Goal: Transaction & Acquisition: Purchase product/service

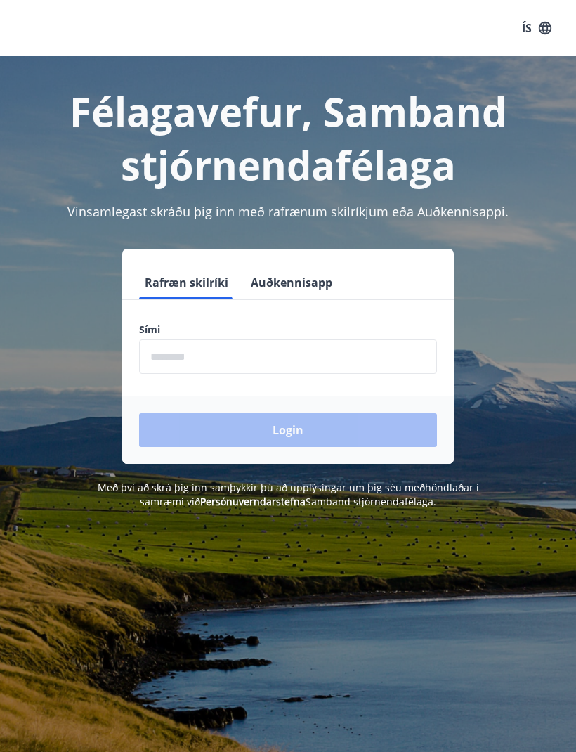
click at [224, 353] on input "phone" at bounding box center [288, 356] width 298 height 34
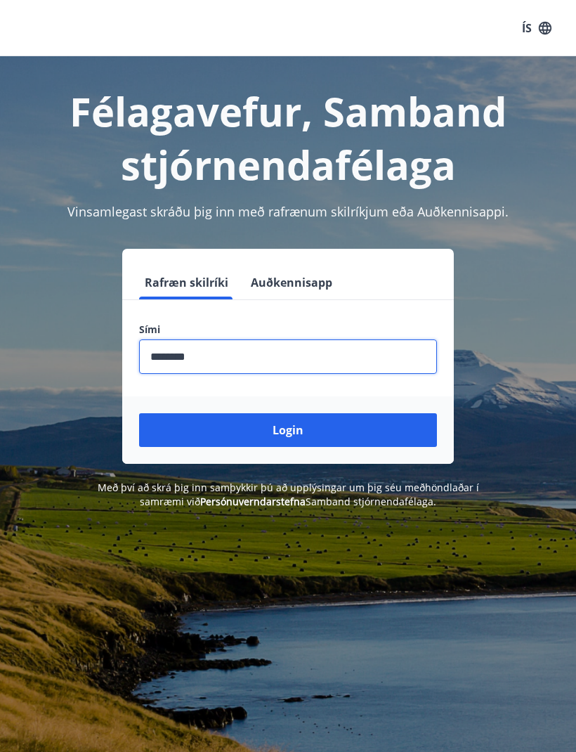
type input "********"
click at [294, 436] on button "Login" at bounding box center [288, 430] width 298 height 34
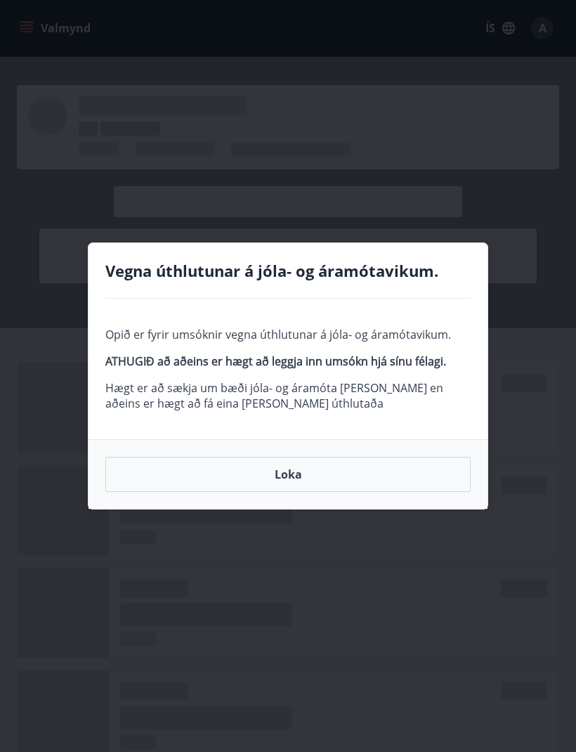
click at [290, 471] on button "Loka" at bounding box center [287, 474] width 365 height 35
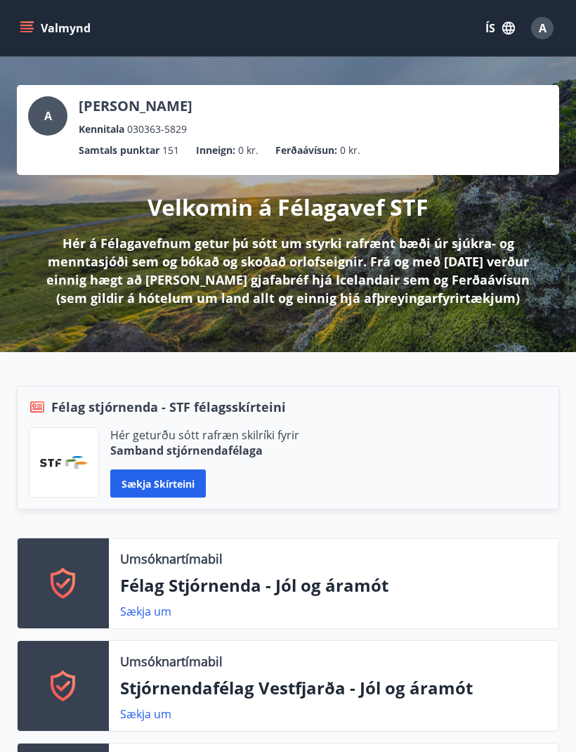
click at [30, 33] on icon "menu" at bounding box center [27, 28] width 14 height 14
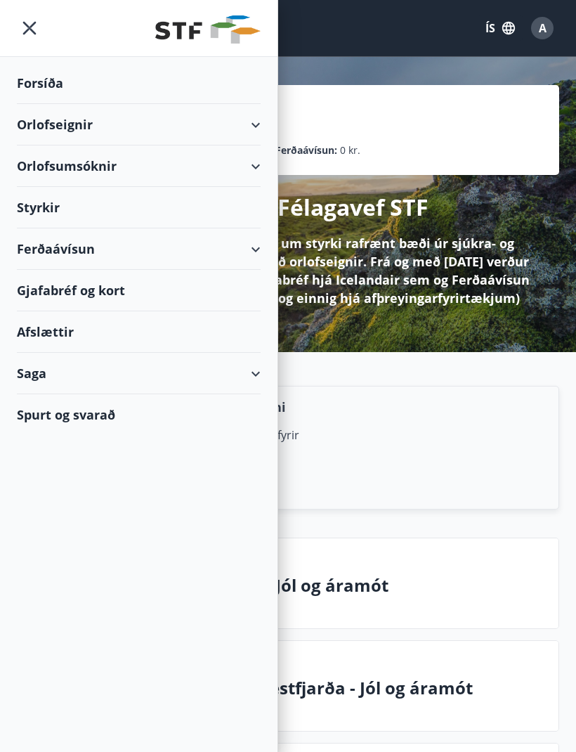
click at [242, 208] on div "Styrkir" at bounding box center [139, 207] width 244 height 41
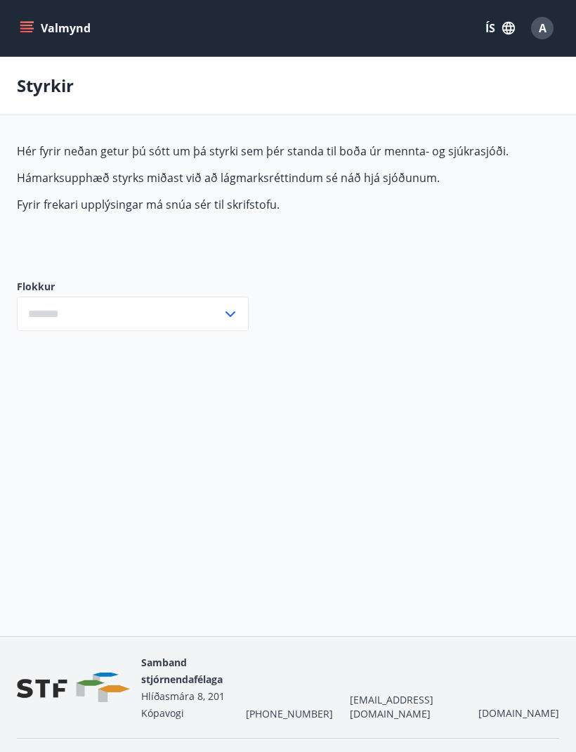
type input "***"
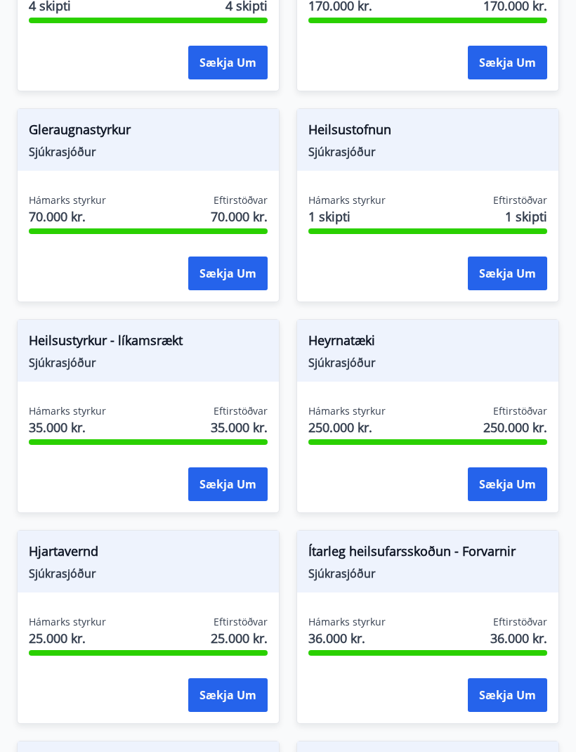
scroll to position [660, 0]
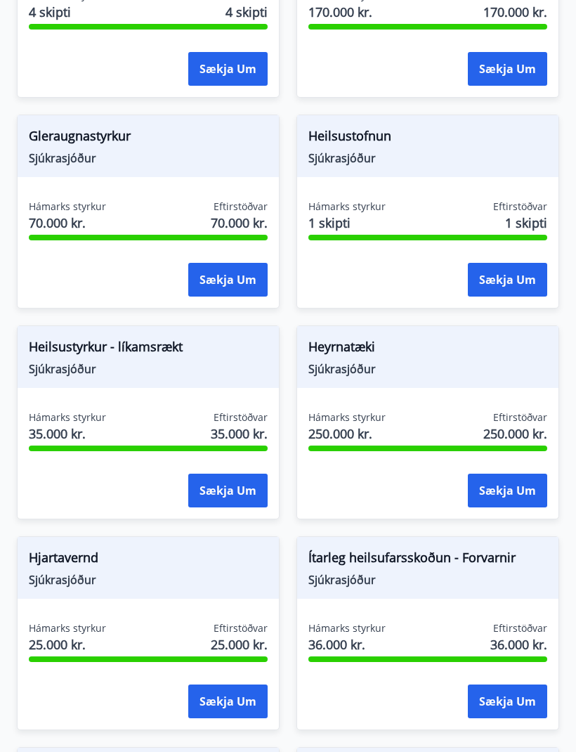
click at [77, 143] on span "Gleraugnastyrkur" at bounding box center [148, 138] width 239 height 24
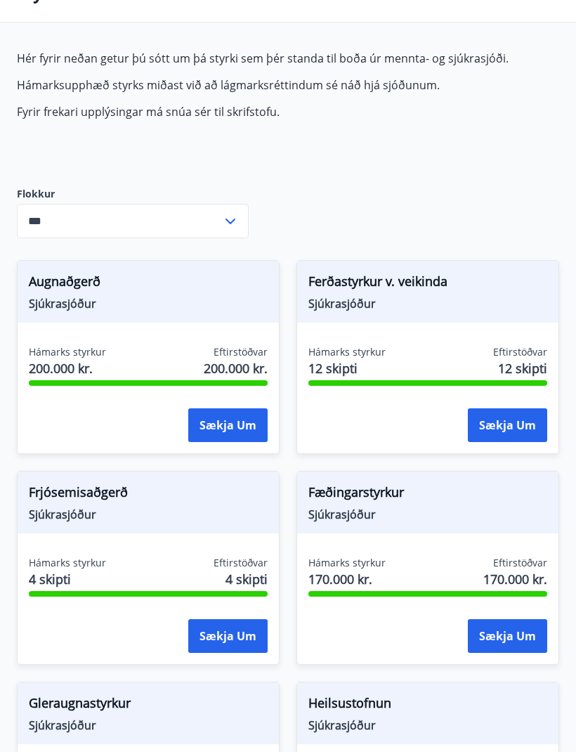
scroll to position [0, 0]
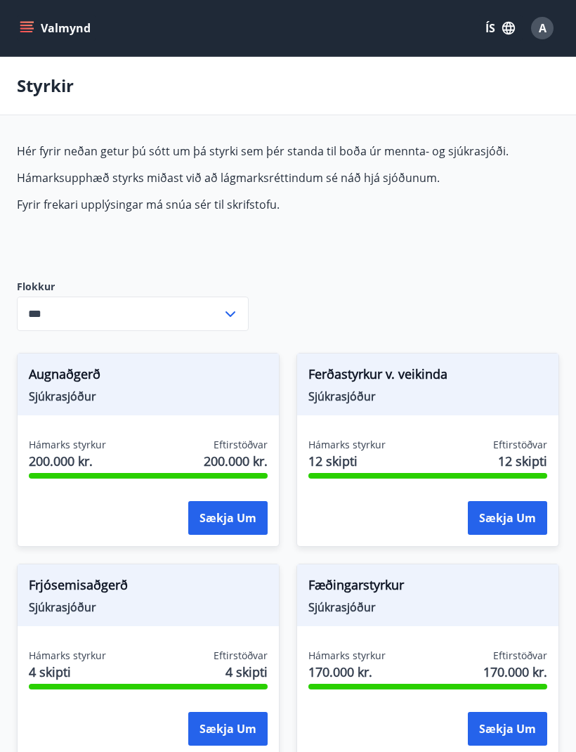
click at [232, 317] on icon at bounding box center [230, 314] width 17 height 17
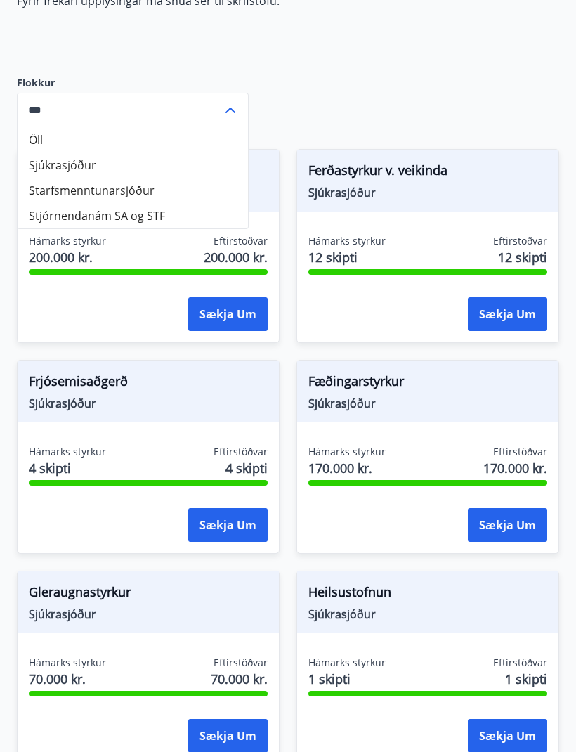
scroll to position [206, 0]
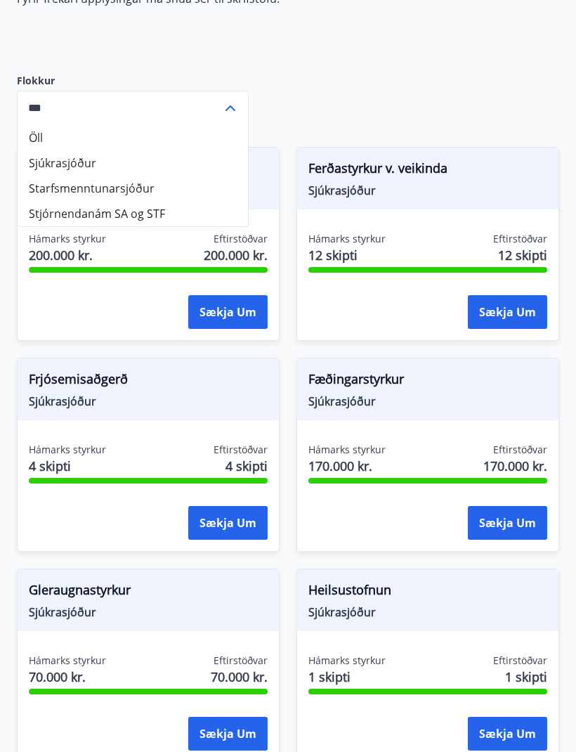
click at [232, 735] on button "Sækja um" at bounding box center [227, 734] width 79 height 34
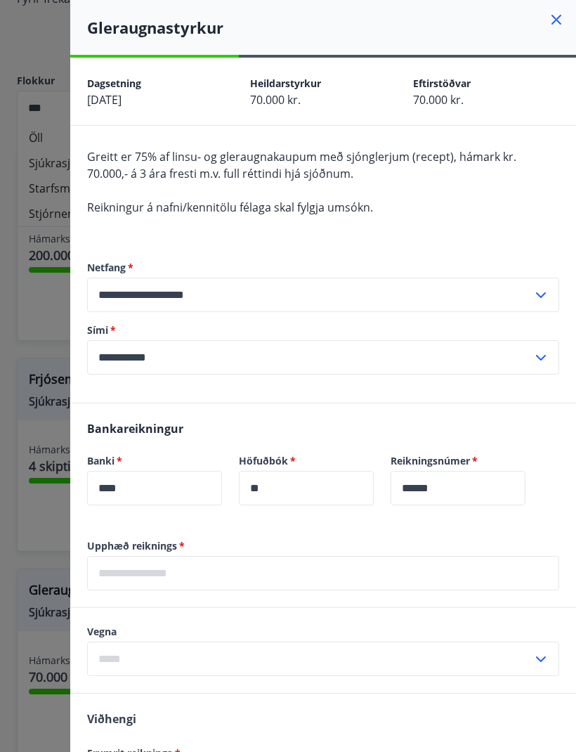
scroll to position [0, 0]
click at [46, 46] on div at bounding box center [288, 376] width 576 height 752
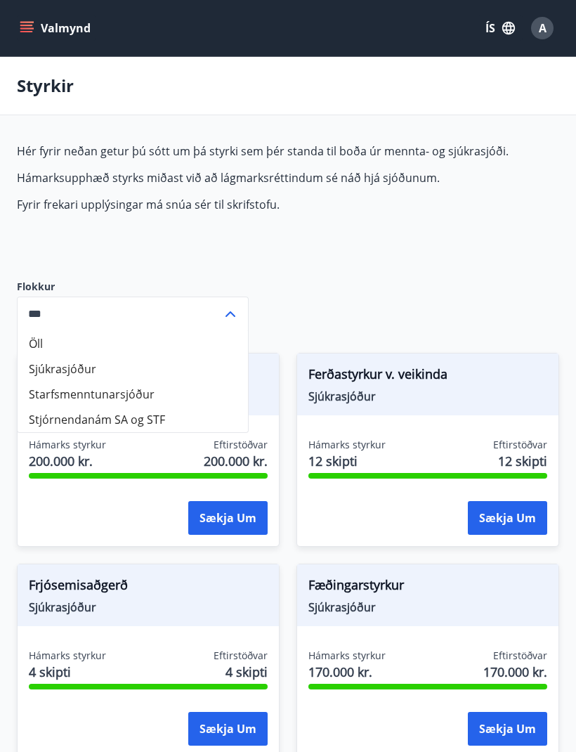
click at [25, 34] on icon "menu" at bounding box center [27, 28] width 14 height 14
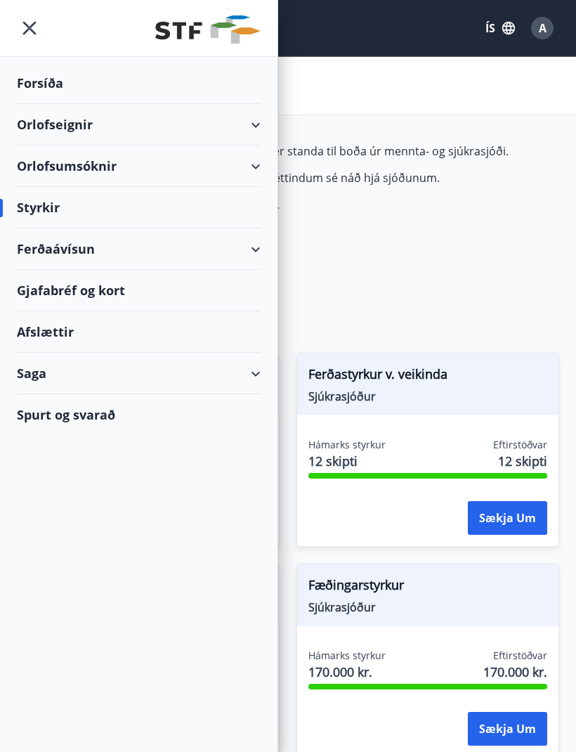
click at [259, 377] on div "Saga" at bounding box center [139, 373] width 244 height 41
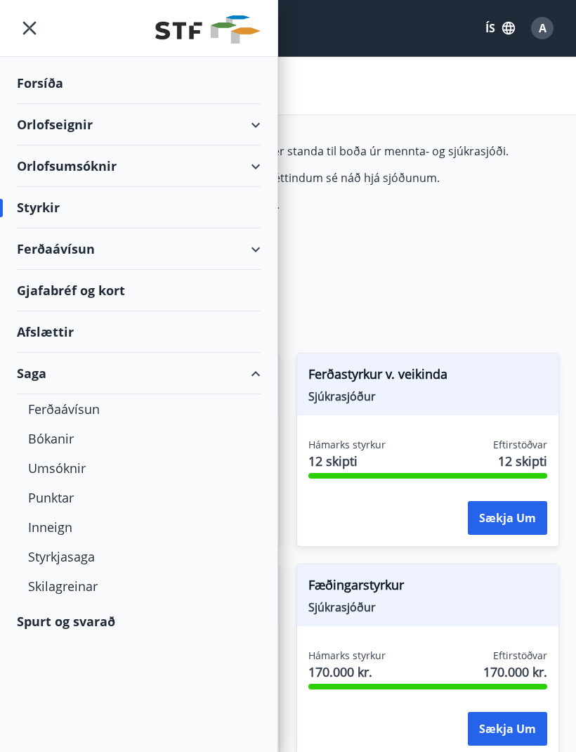
click at [80, 561] on div "Styrkjasaga" at bounding box center [138, 557] width 221 height 30
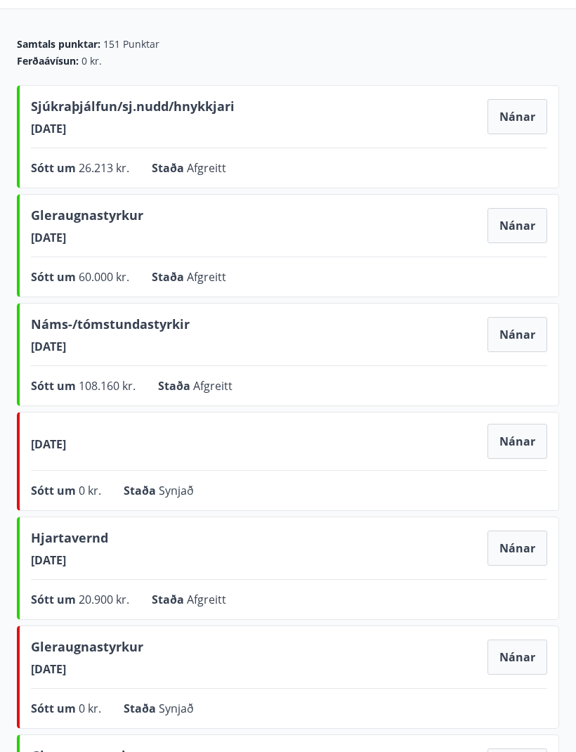
scroll to position [105, 0]
click at [517, 231] on button "Nánar" at bounding box center [518, 226] width 60 height 35
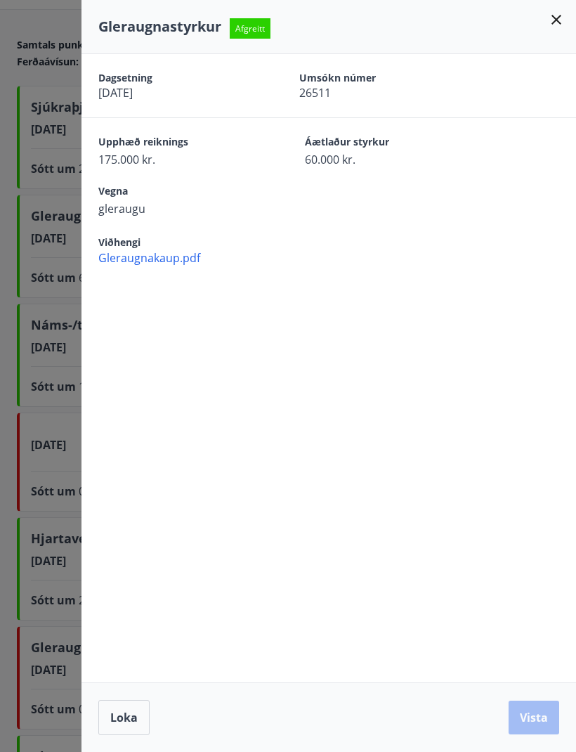
click at [158, 261] on span "Gleraugnakaup.pdf" at bounding box center [337, 257] width 478 height 15
click at [558, 20] on icon at bounding box center [556, 19] width 17 height 17
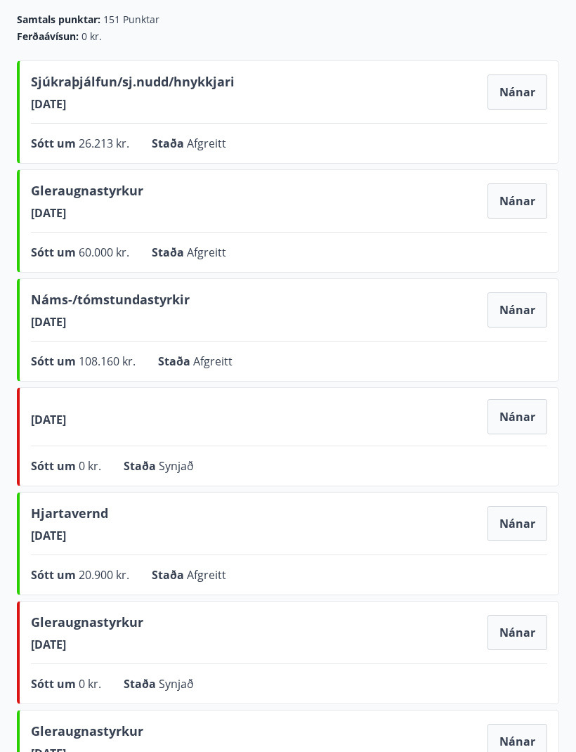
scroll to position [0, 0]
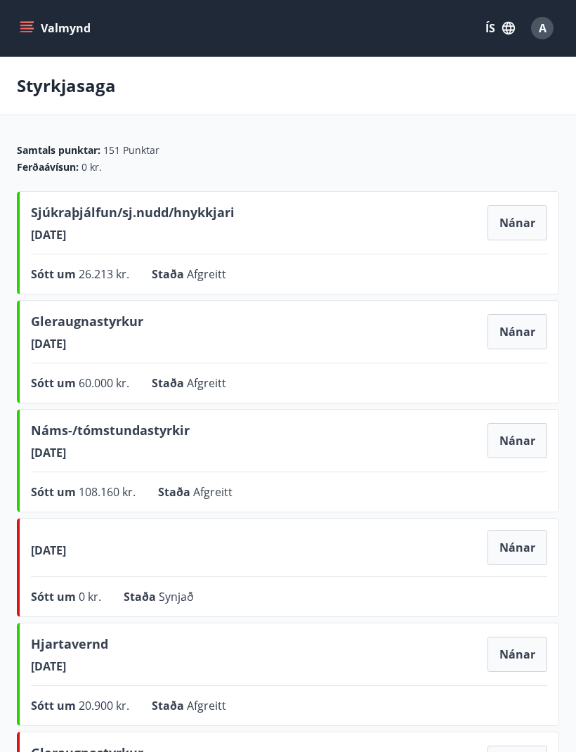
click at [28, 32] on icon "menu" at bounding box center [26, 31] width 13 height 1
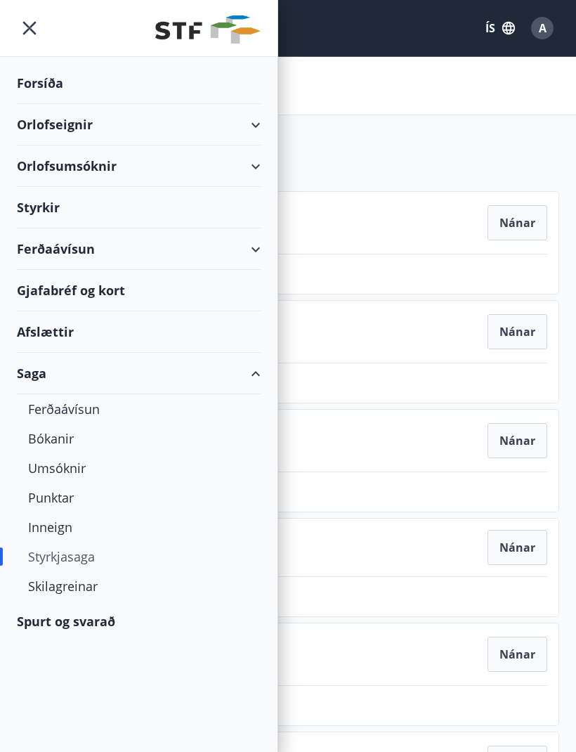
click at [256, 125] on div "Orlofseignir" at bounding box center [139, 124] width 244 height 41
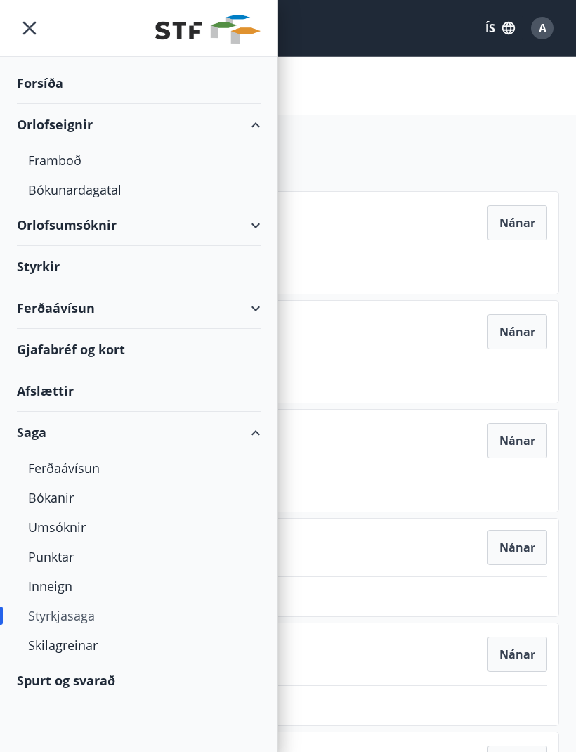
click at [58, 161] on div "Framboð" at bounding box center [138, 160] width 221 height 30
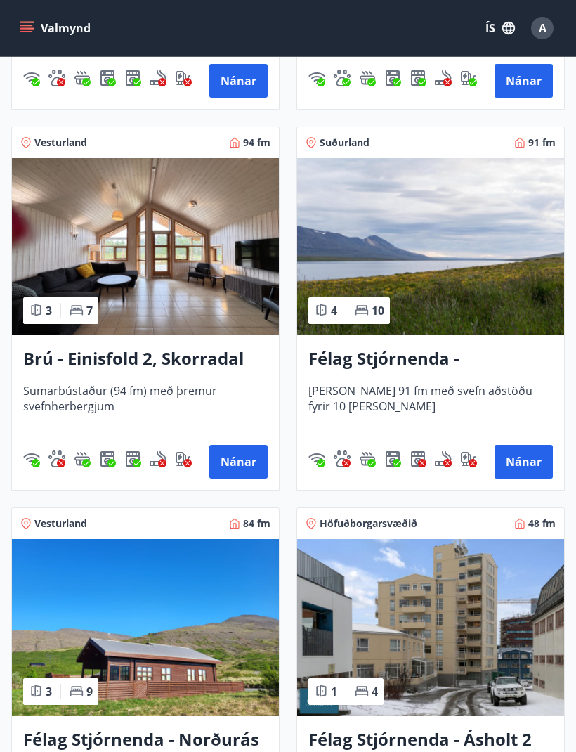
scroll to position [1357, 0]
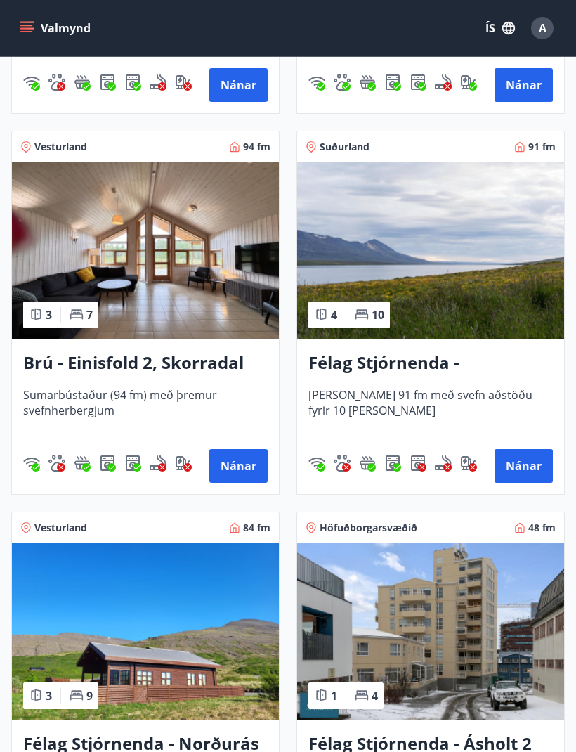
click at [232, 458] on button "Nánar" at bounding box center [238, 466] width 58 height 34
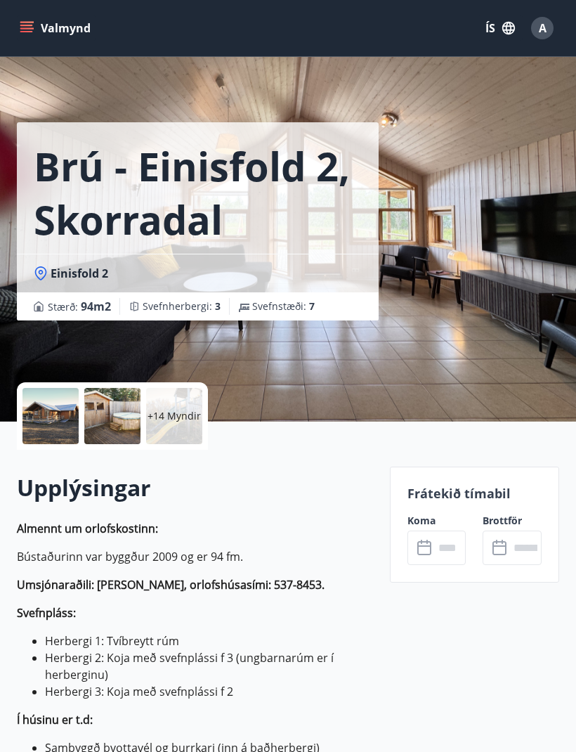
click at [52, 419] on div at bounding box center [50, 416] width 56 height 56
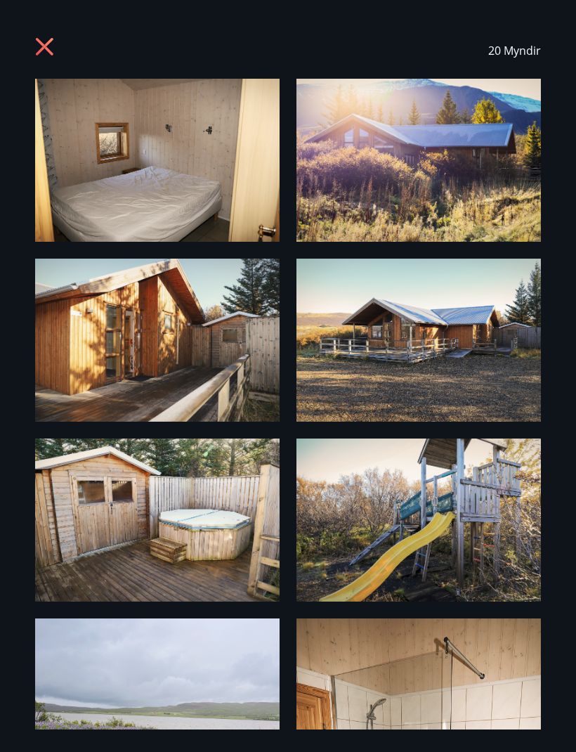
click at [42, 49] on icon at bounding box center [45, 47] width 18 height 18
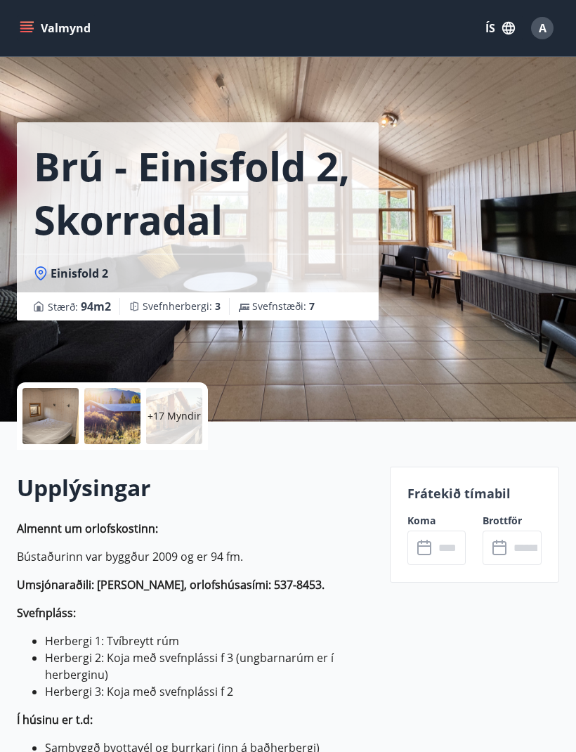
click at [493, 351] on div "Brú - Einisfold 2, Skorradal Einisfold 2 Stærð : 94 m2 Svefnherbergi : 3 Svefns…" at bounding box center [288, 211] width 542 height 422
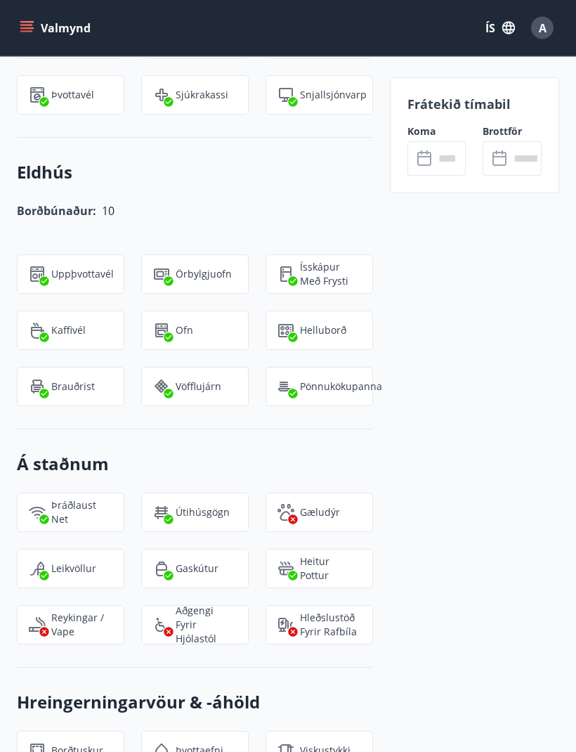
scroll to position [1672, 0]
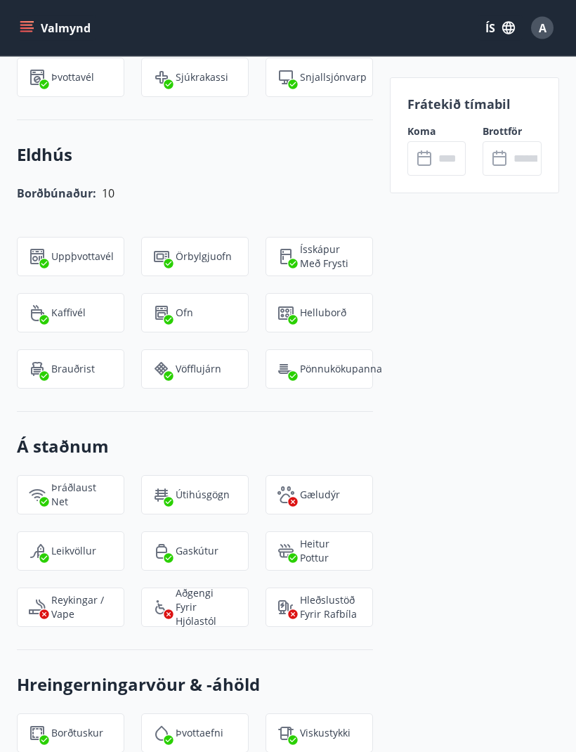
click at [434, 166] on input "text" at bounding box center [450, 158] width 32 height 34
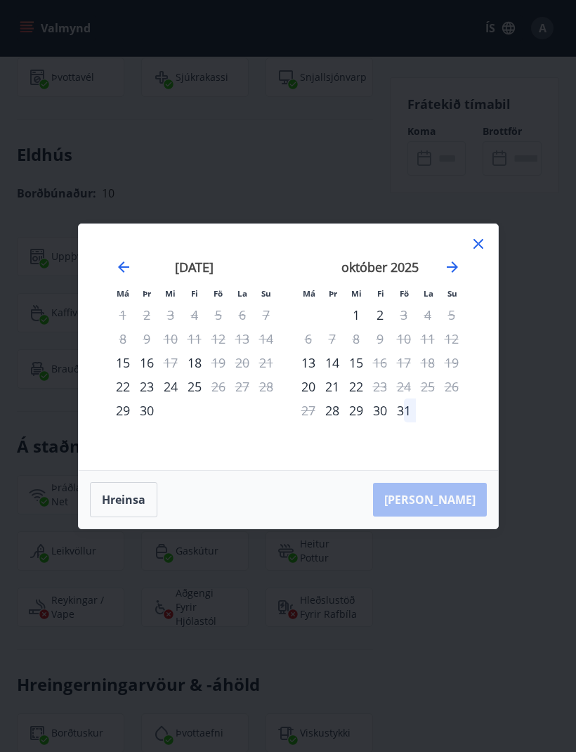
click at [453, 273] on icon "Move forward to switch to the next month." at bounding box center [452, 266] width 11 height 11
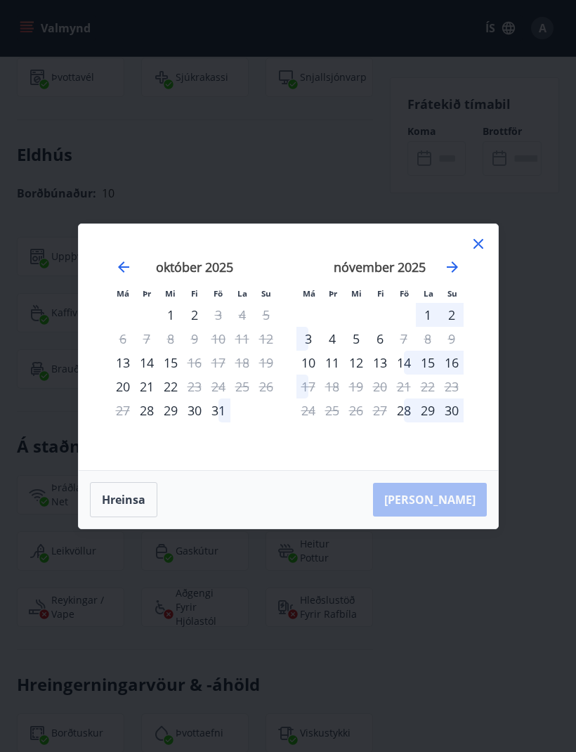
click at [454, 275] on icon "Move forward to switch to the next month." at bounding box center [452, 267] width 17 height 17
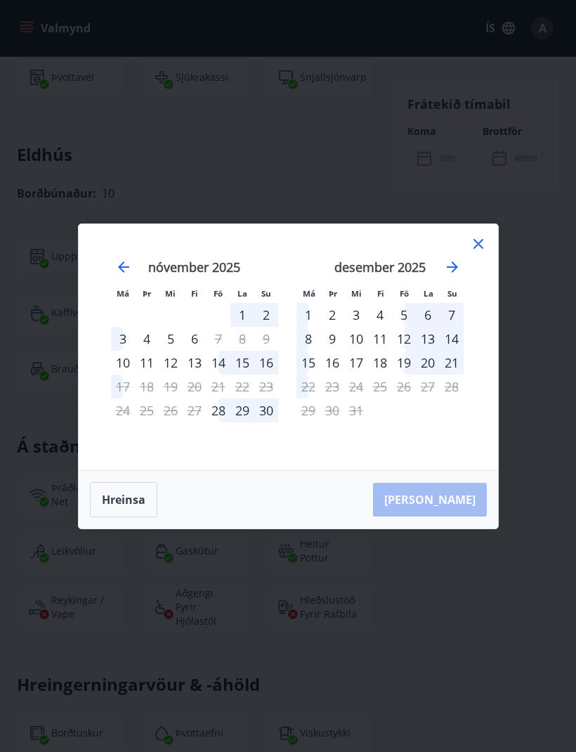
click at [478, 245] on icon at bounding box center [478, 243] width 2 height 2
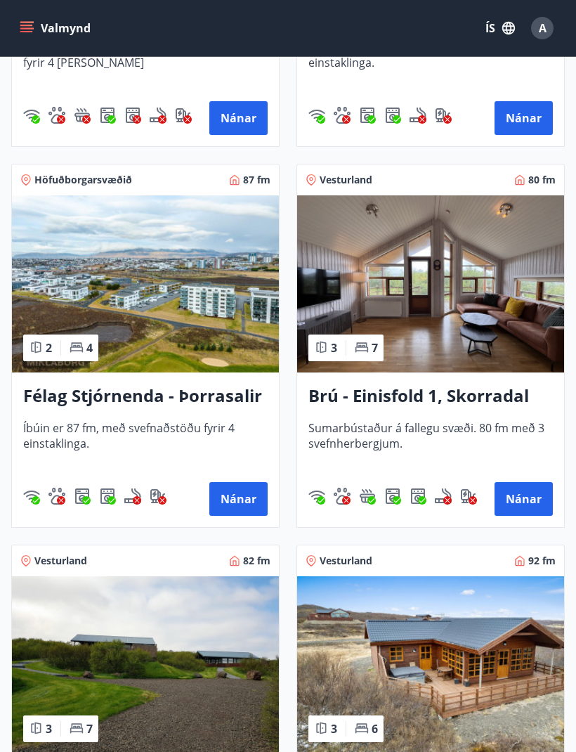
scroll to position [3275, 0]
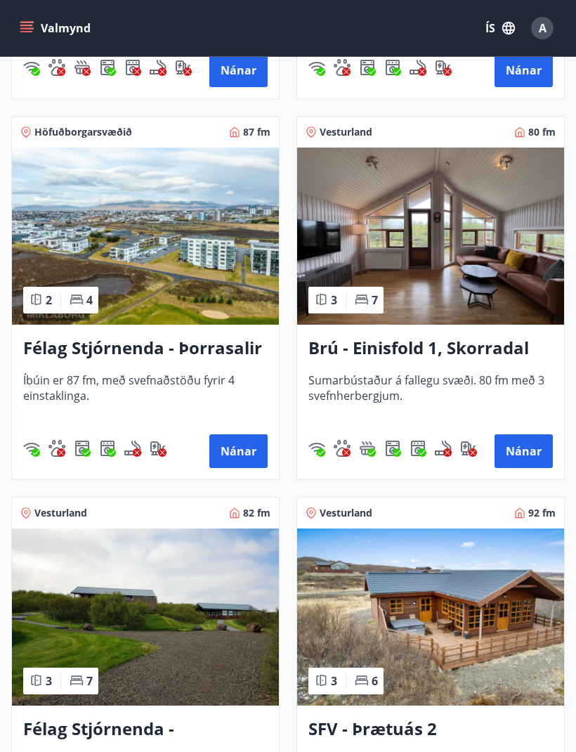
click at [528, 446] on button "Nánar" at bounding box center [524, 451] width 58 height 34
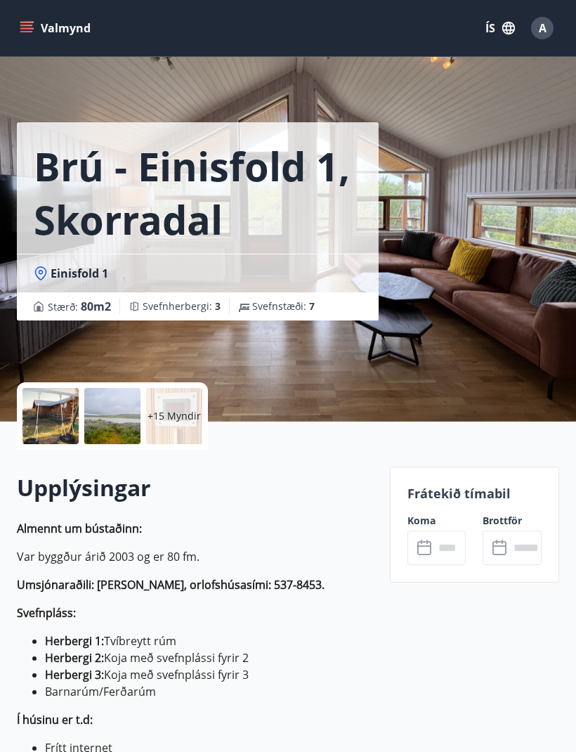
click at [121, 413] on div at bounding box center [112, 416] width 56 height 56
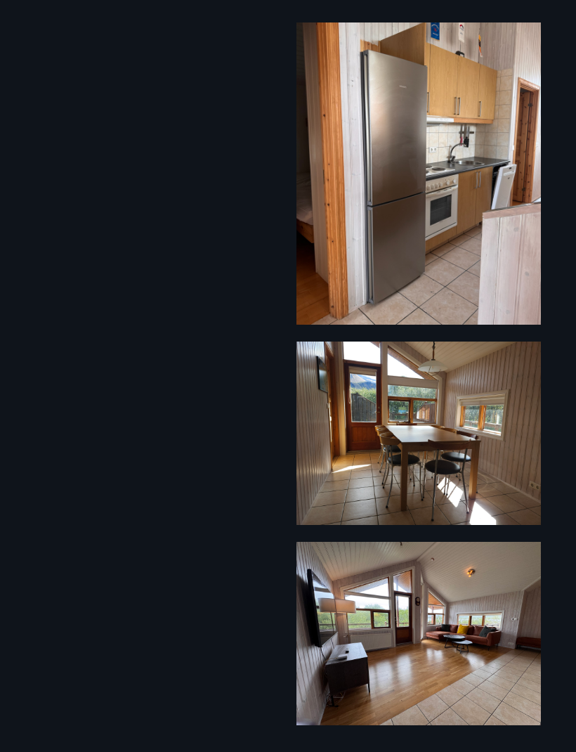
scroll to position [1889, 0]
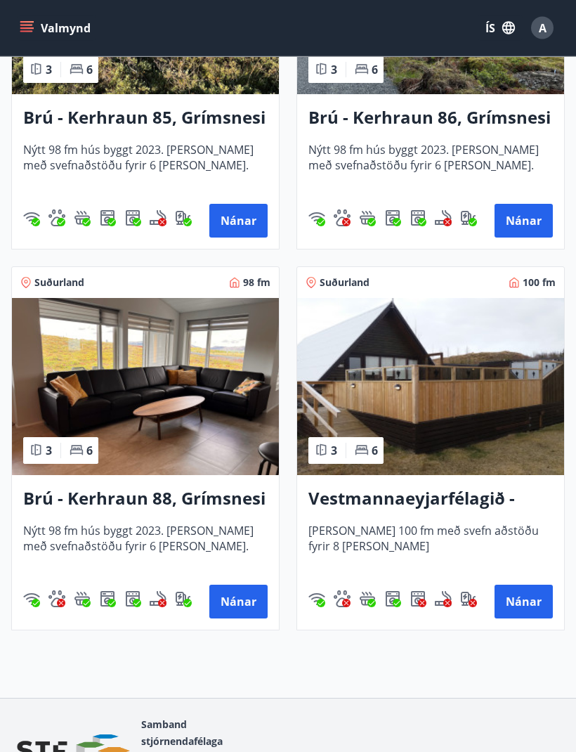
scroll to position [5026, 0]
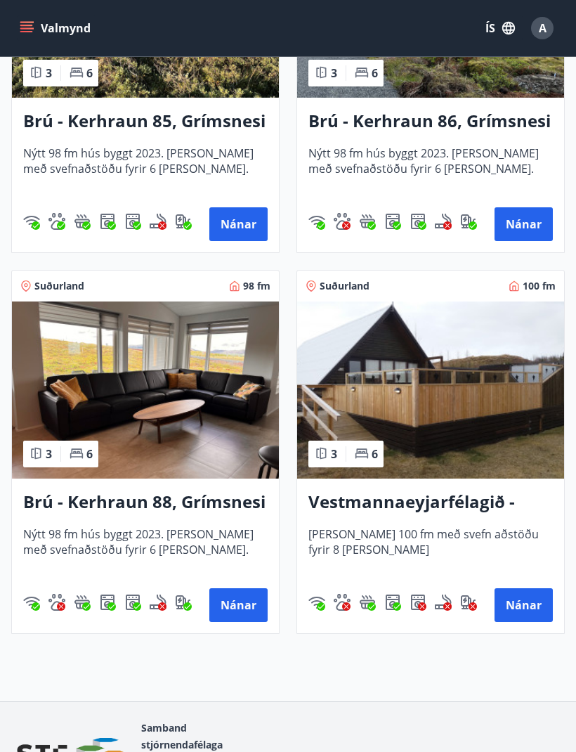
click at [493, 392] on img at bounding box center [430, 389] width 267 height 177
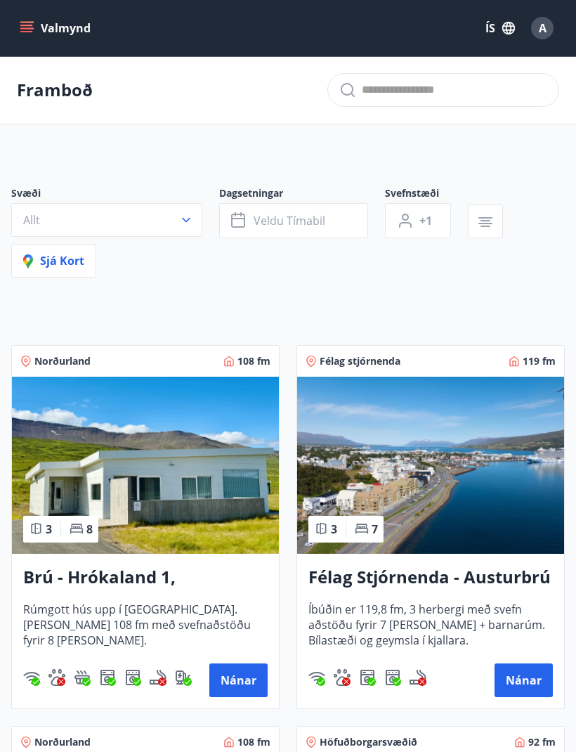
click at [27, 27] on icon "menu" at bounding box center [27, 28] width 14 height 14
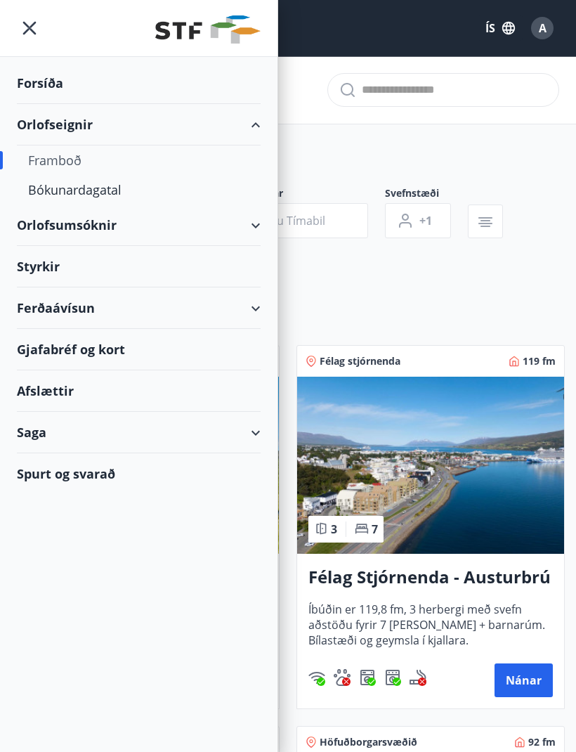
click at [247, 430] on div "Saga" at bounding box center [139, 432] width 244 height 41
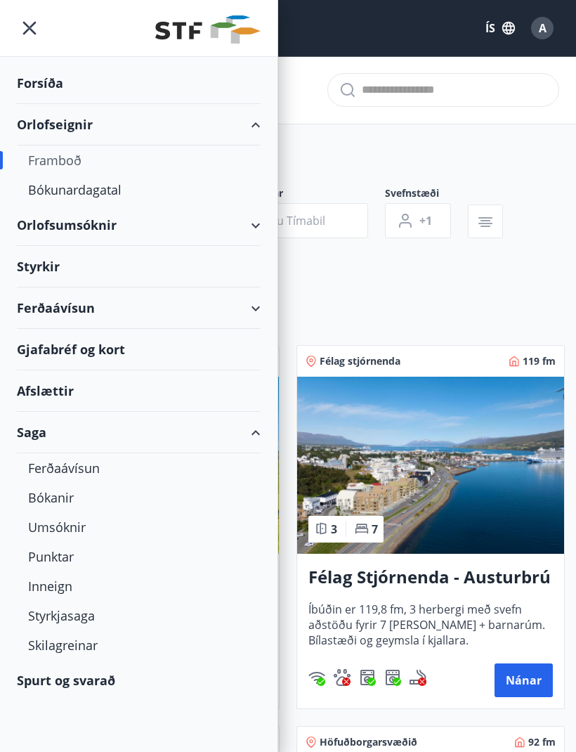
click at [56, 587] on div "Inneign" at bounding box center [138, 586] width 221 height 30
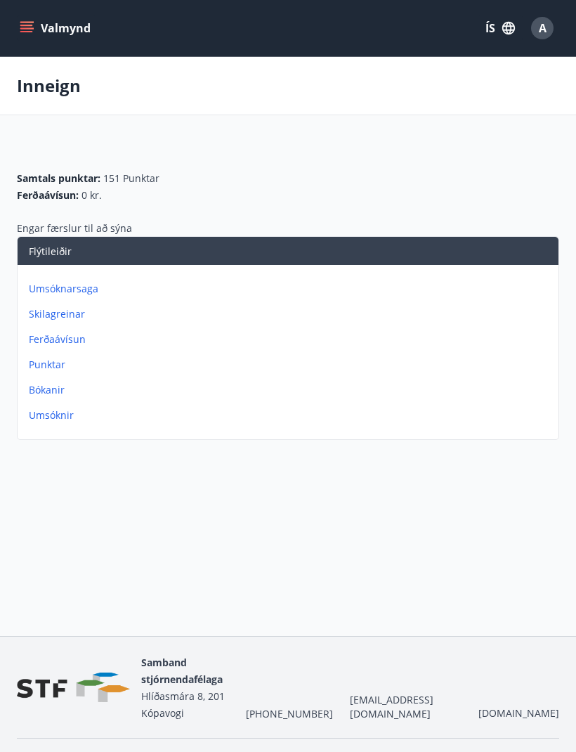
click at [54, 389] on p "Bókanir" at bounding box center [291, 390] width 524 height 14
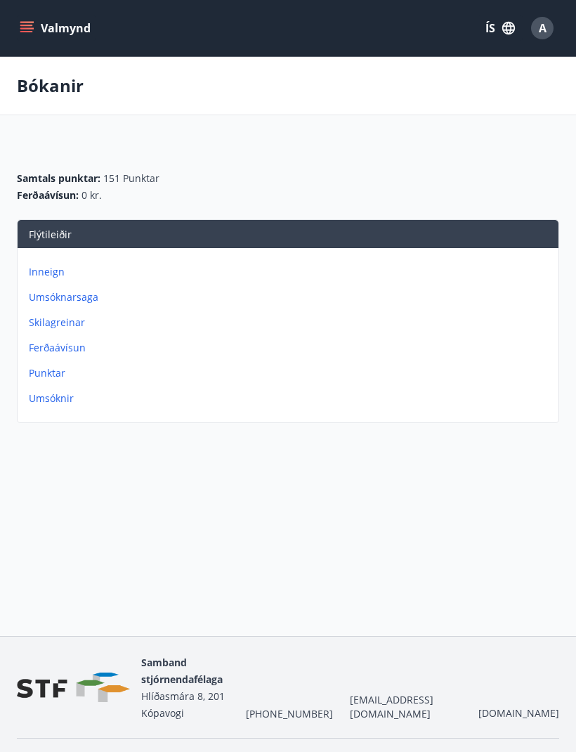
click at [511, 29] on icon "button" at bounding box center [508, 28] width 13 height 13
click at [379, 179] on div at bounding box center [288, 376] width 576 height 752
click at [29, 30] on icon "menu" at bounding box center [27, 28] width 14 height 14
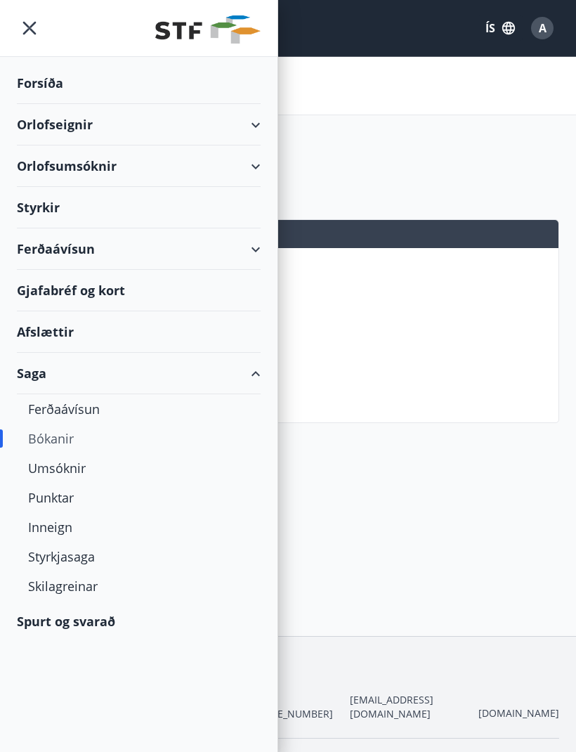
click at [32, 32] on icon "menu" at bounding box center [29, 27] width 25 height 25
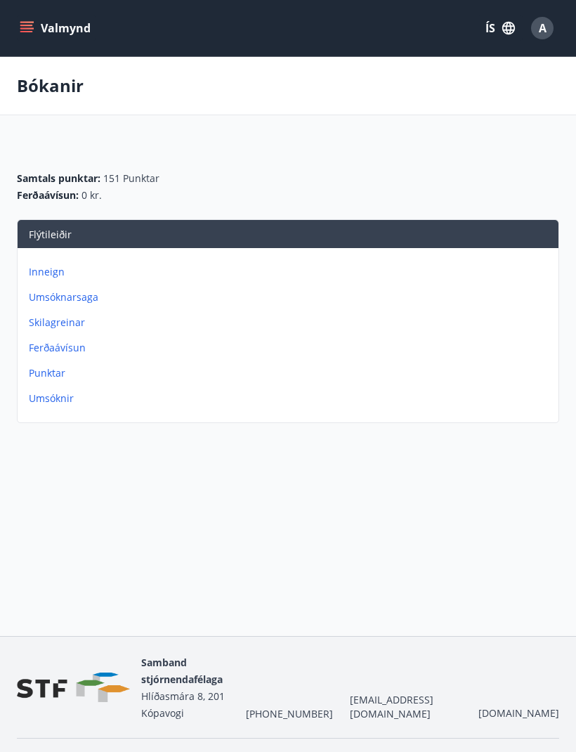
click at [61, 36] on button "Valmynd" at bounding box center [56, 27] width 79 height 25
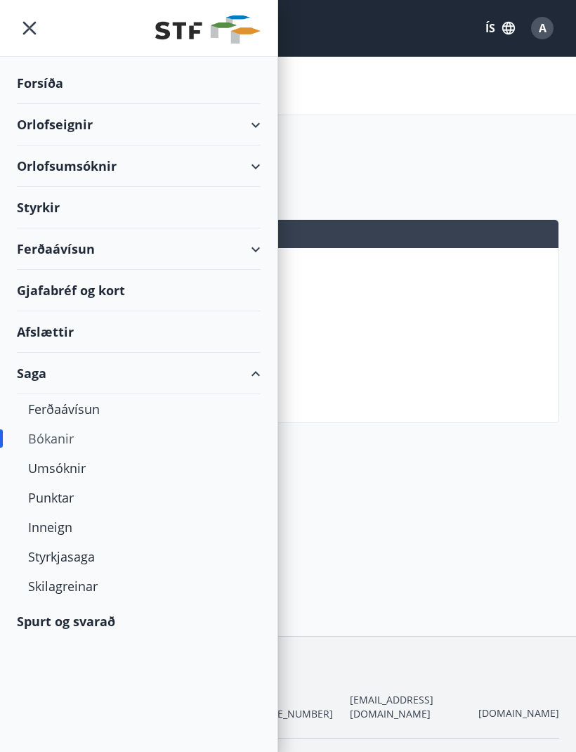
click at [258, 247] on div "Ferðaávísun" at bounding box center [139, 248] width 244 height 41
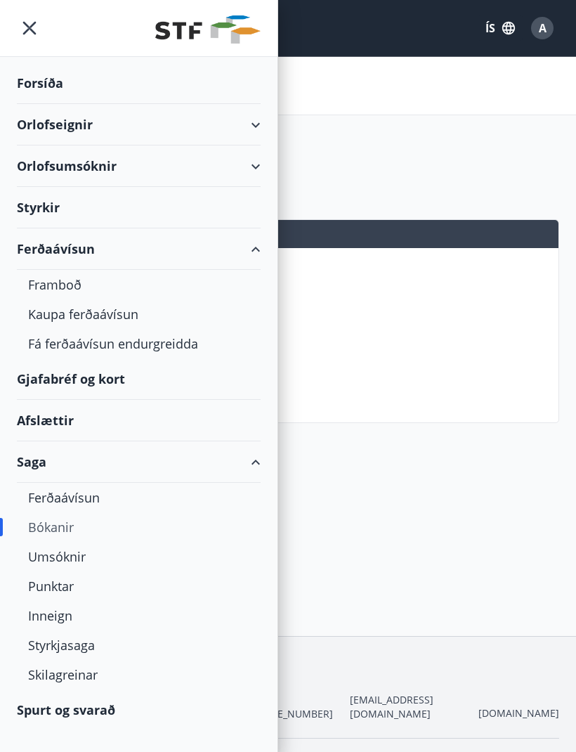
click at [108, 314] on div "Kaupa ferðaávísun" at bounding box center [138, 314] width 221 height 30
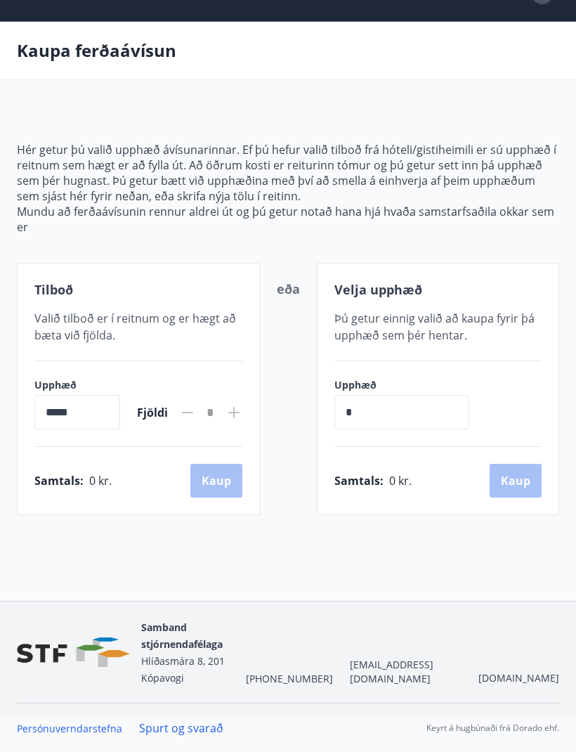
scroll to position [36, 0]
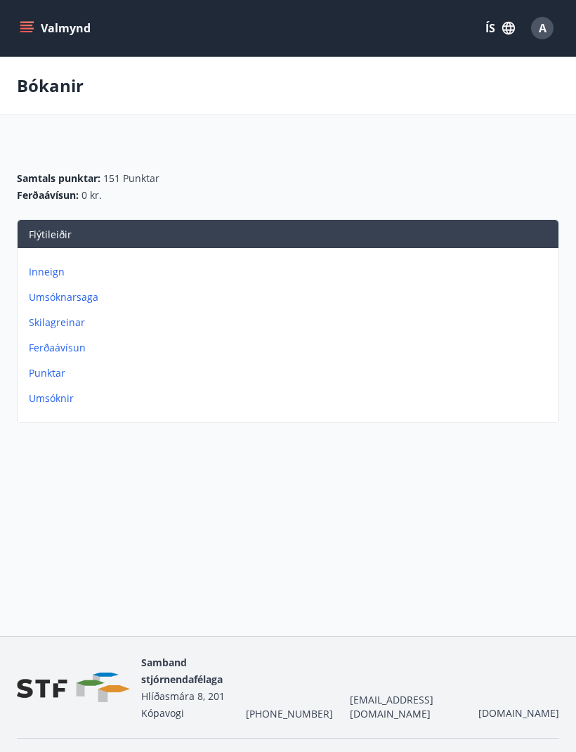
click at [49, 702] on img at bounding box center [73, 687] width 113 height 30
click at [542, 30] on span "A" at bounding box center [543, 27] width 8 height 15
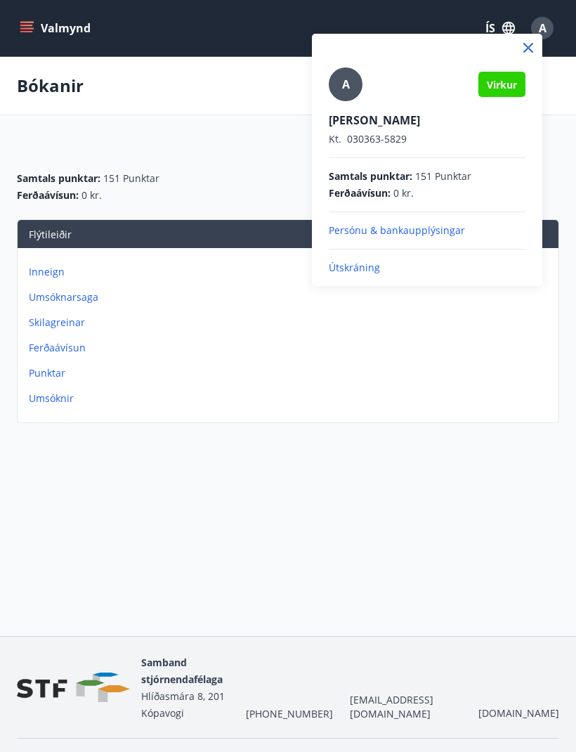
click at [364, 273] on p "Útskráning" at bounding box center [427, 268] width 197 height 14
